Goal: Check status

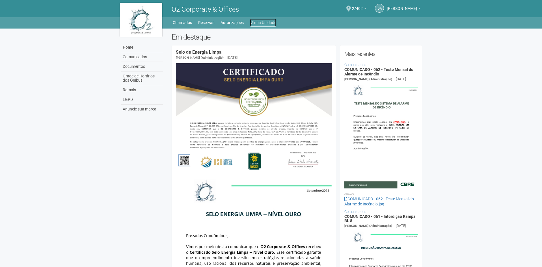
click at [264, 22] on link "Minha Unidade" at bounding box center [263, 23] width 26 height 8
click at [238, 22] on link "Autorizações" at bounding box center [231, 23] width 23 height 8
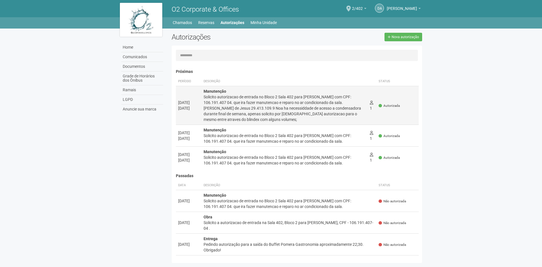
click at [367, 112] on td "1 0" at bounding box center [371, 105] width 9 height 39
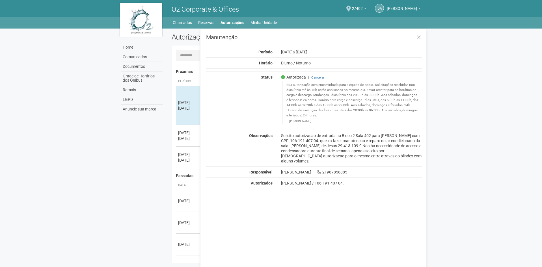
click at [422, 169] on div "Manutenção Período [DATE] a [DATE] Horário Diurno / [GEOGRAPHIC_DATA] Status Au…" at bounding box center [313, 152] width 226 height 247
click at [410, 32] on div "Manutenção Período [DATE] a [DATE] Horário Diurno / [GEOGRAPHIC_DATA] Status Au…" at bounding box center [313, 152] width 226 height 247
click at [418, 35] on icon at bounding box center [419, 38] width 4 height 6
